Goal: Task Accomplishment & Management: Complete application form

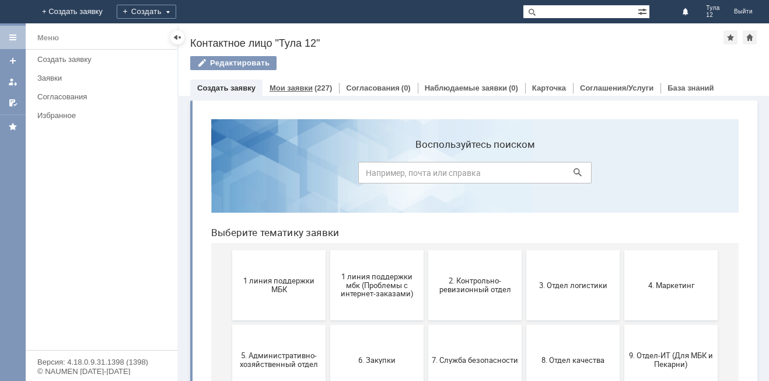
click at [292, 87] on link "Мои заявки" at bounding box center [291, 87] width 43 height 9
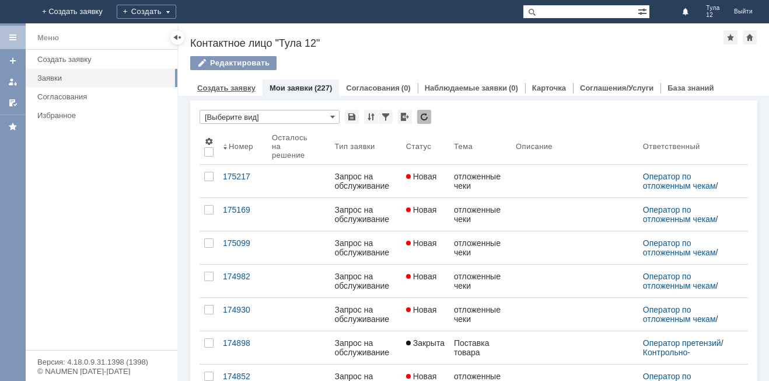
click at [245, 92] on link "Создать заявку" at bounding box center [226, 87] width 58 height 9
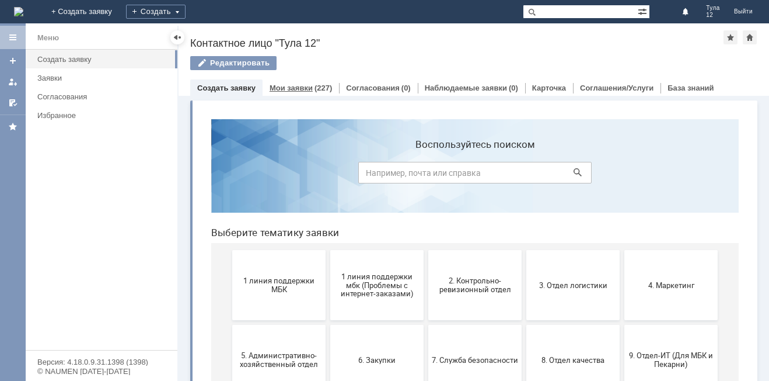
click at [301, 88] on link "Мои заявки" at bounding box center [291, 87] width 43 height 9
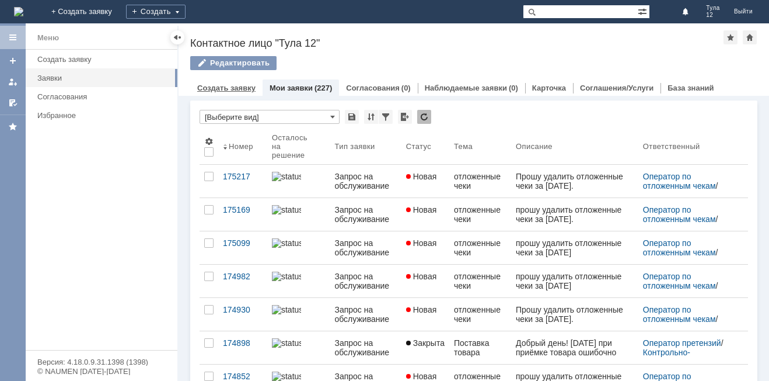
click at [238, 92] on link "Создать заявку" at bounding box center [226, 87] width 58 height 9
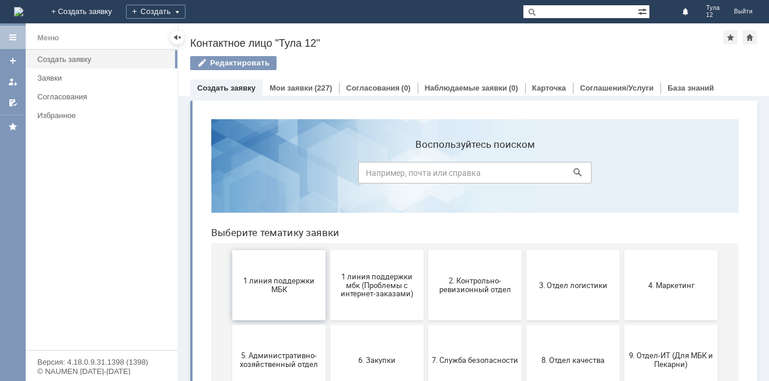
click at [283, 291] on span "1 линия поддержки МБК" at bounding box center [279, 285] width 86 height 18
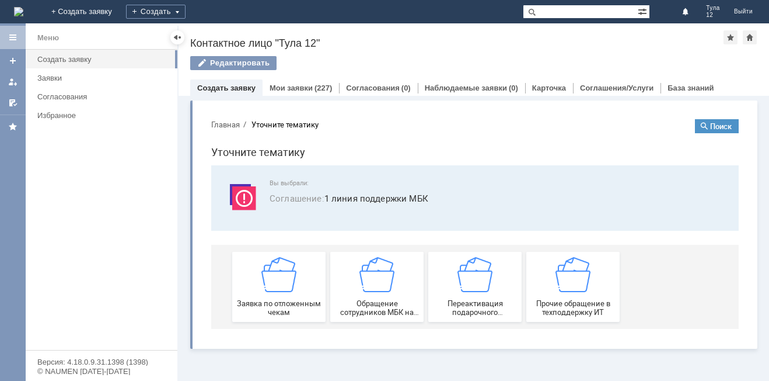
click at [283, 291] on img at bounding box center [278, 274] width 35 height 35
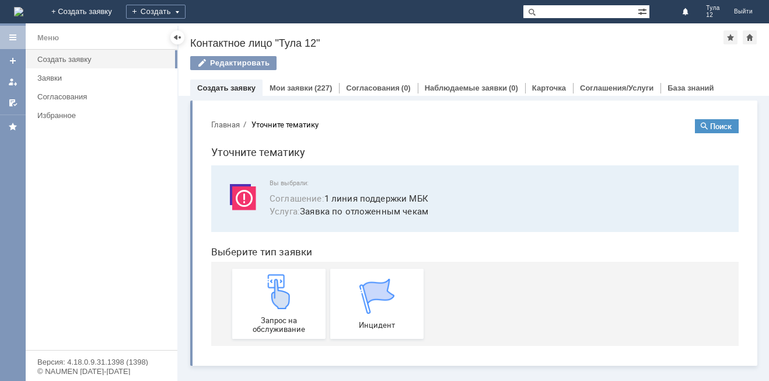
click at [283, 291] on img at bounding box center [278, 291] width 35 height 35
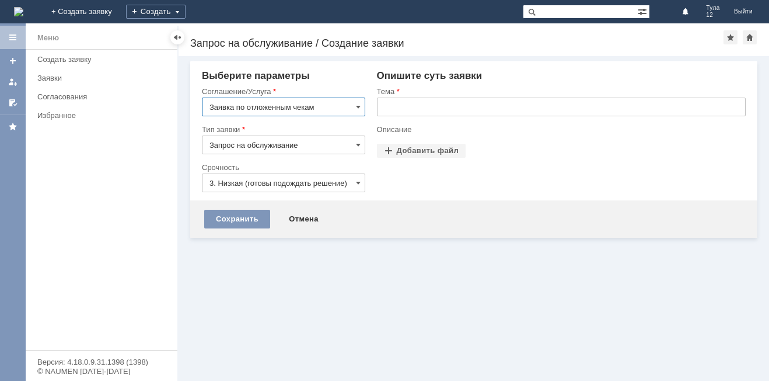
click at [413, 107] on input "text" at bounding box center [561, 106] width 369 height 19
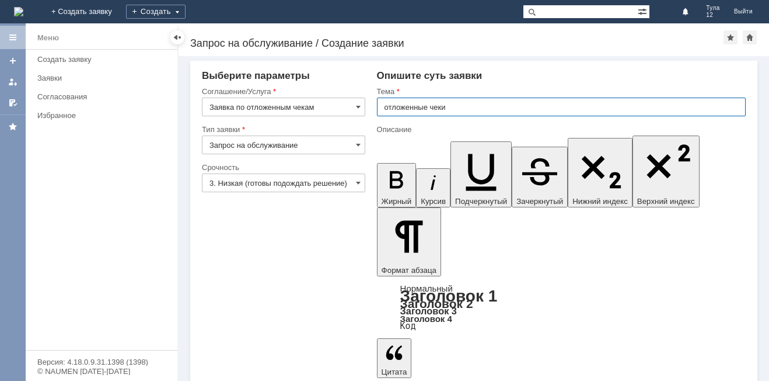
type input "отложенные чеки"
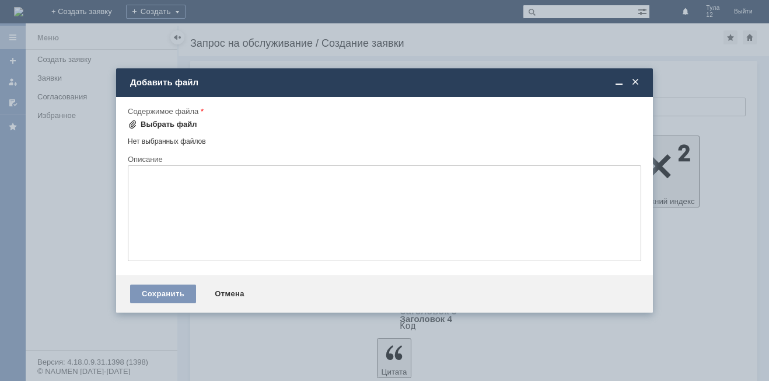
click at [140, 124] on div "Выбрать файл" at bounding box center [162, 124] width 69 height 9
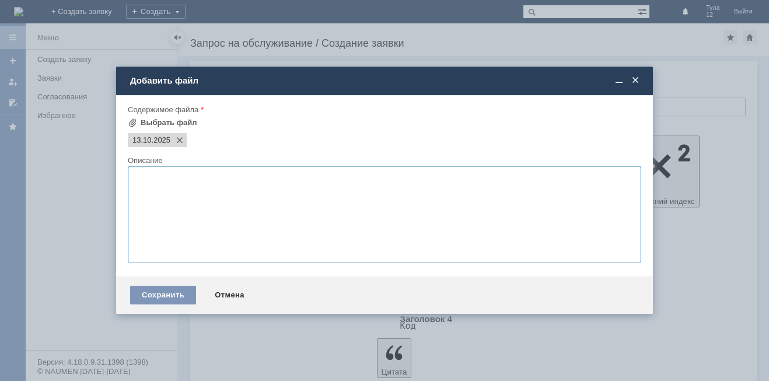
click at [194, 201] on textarea at bounding box center [385, 214] width 514 height 96
type textarea "прошу удалить отложенные чеки за [DATE]"
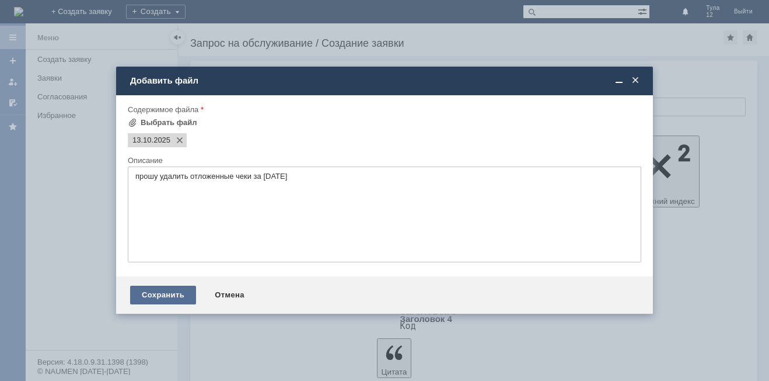
click at [164, 292] on div "Сохранить" at bounding box center [163, 294] width 66 height 19
